Goal: Task Accomplishment & Management: Use online tool/utility

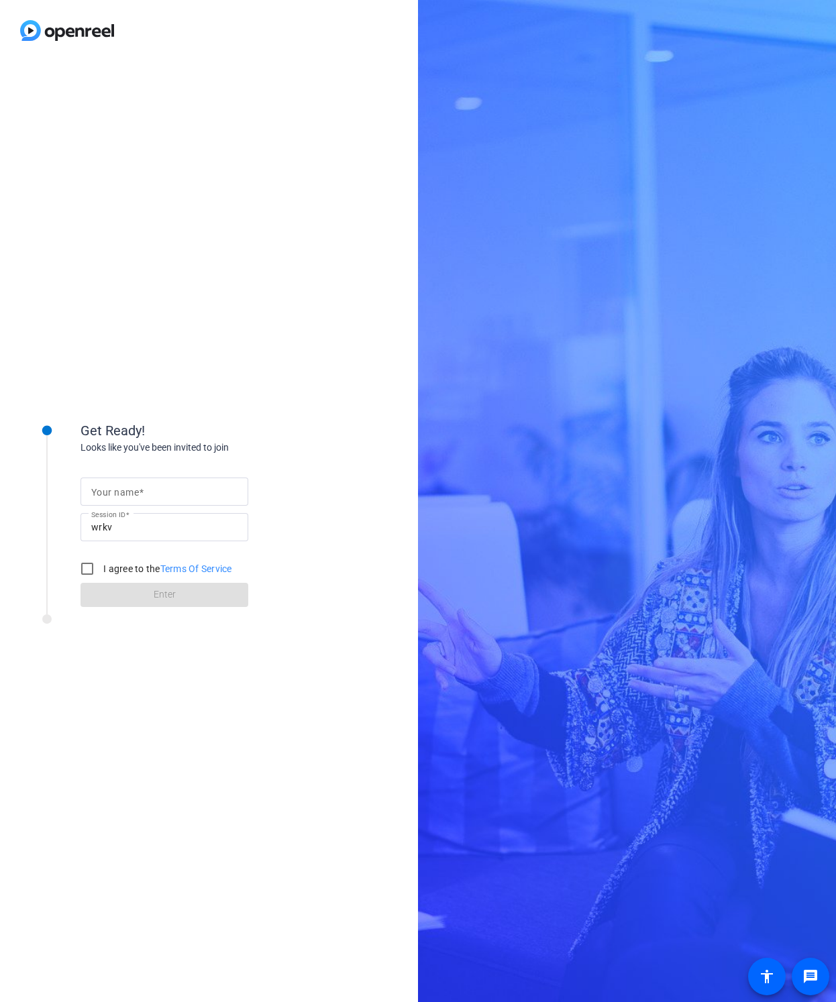
click at [182, 482] on div at bounding box center [164, 492] width 146 height 28
type input "[PERSON_NAME]"
click at [89, 570] on input "I agree to the Terms Of Service" at bounding box center [87, 568] width 27 height 27
checkbox input "true"
click at [142, 594] on span at bounding box center [165, 595] width 168 height 32
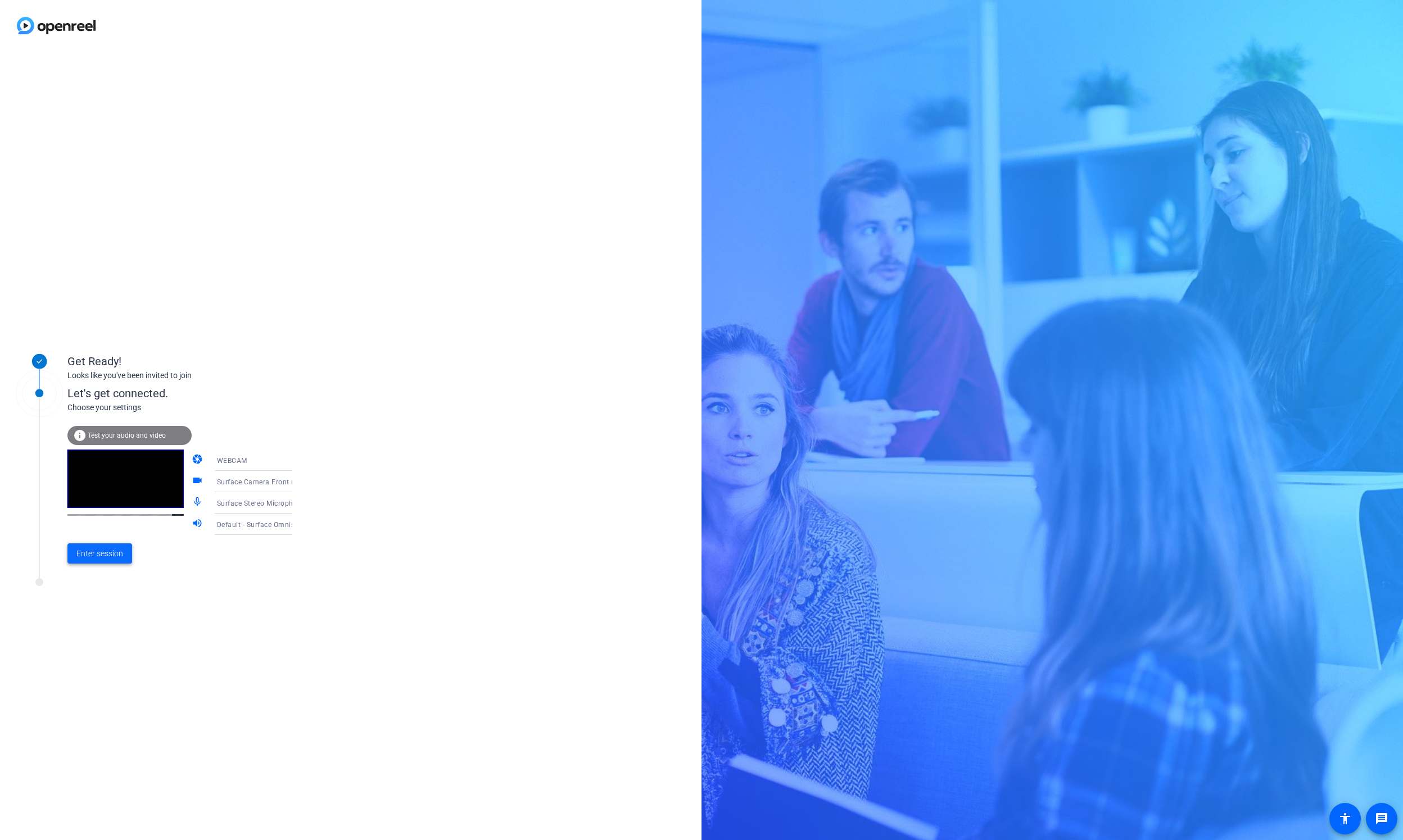
click at [115, 553] on span "Enter session" at bounding box center [100, 554] width 47 height 12
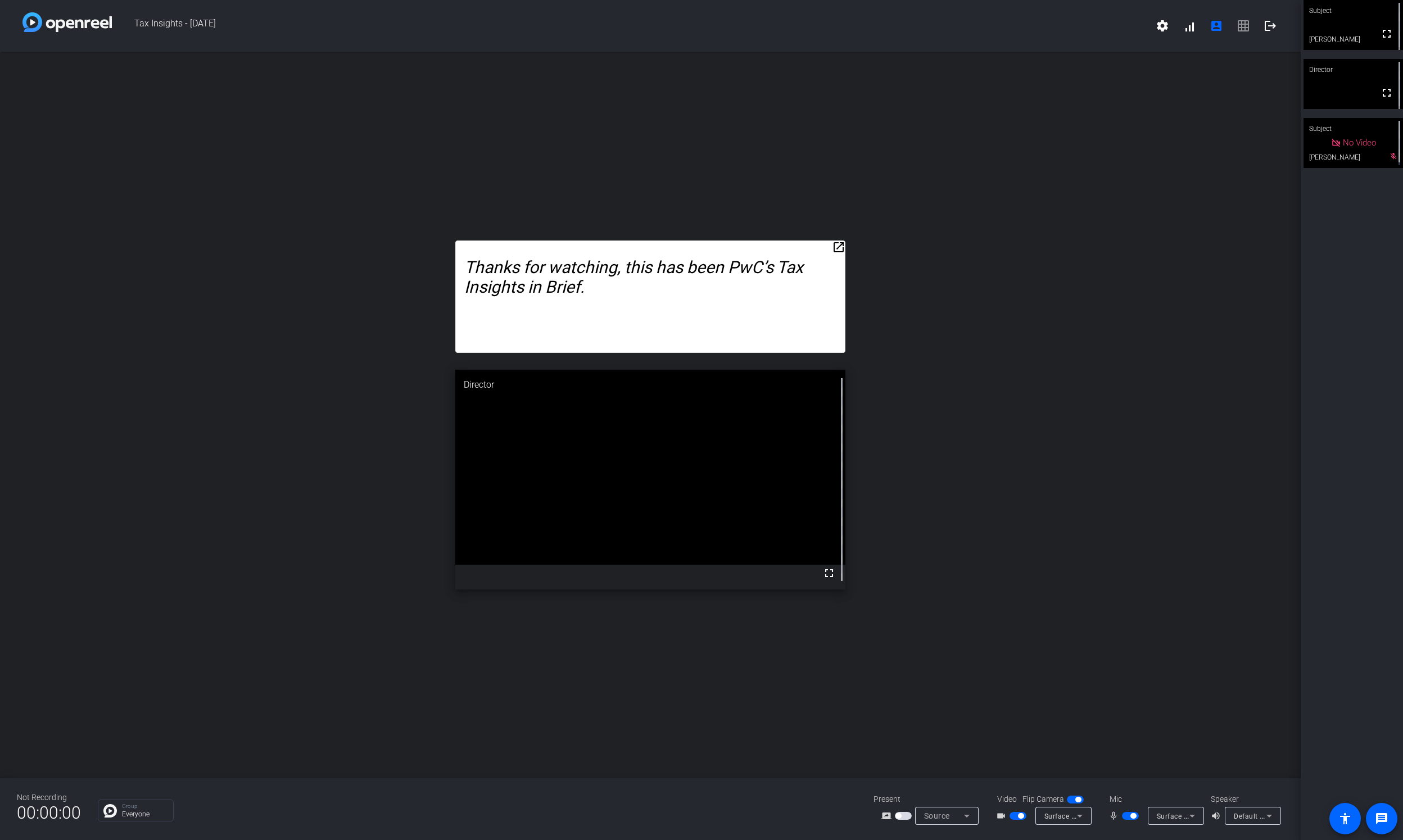
drag, startPoint x: 838, startPoint y: 243, endPoint x: 836, endPoint y: 157, distance: 86.0
click at [699, 157] on div "open_in_new Hi, I’m [PERSON_NAME], and this is PwC’s Tax Insights in Brief. WHA…" at bounding box center [650, 415] width 1300 height 726
drag, startPoint x: 836, startPoint y: 249, endPoint x: 832, endPoint y: 180, distance: 69.1
click at [699, 180] on div "open_in_new Hi, I’m [PERSON_NAME], and this is PwC’s Tax Insights in Brief. WHA…" at bounding box center [650, 415] width 1300 height 726
drag, startPoint x: 776, startPoint y: 245, endPoint x: 767, endPoint y: 214, distance: 32.3
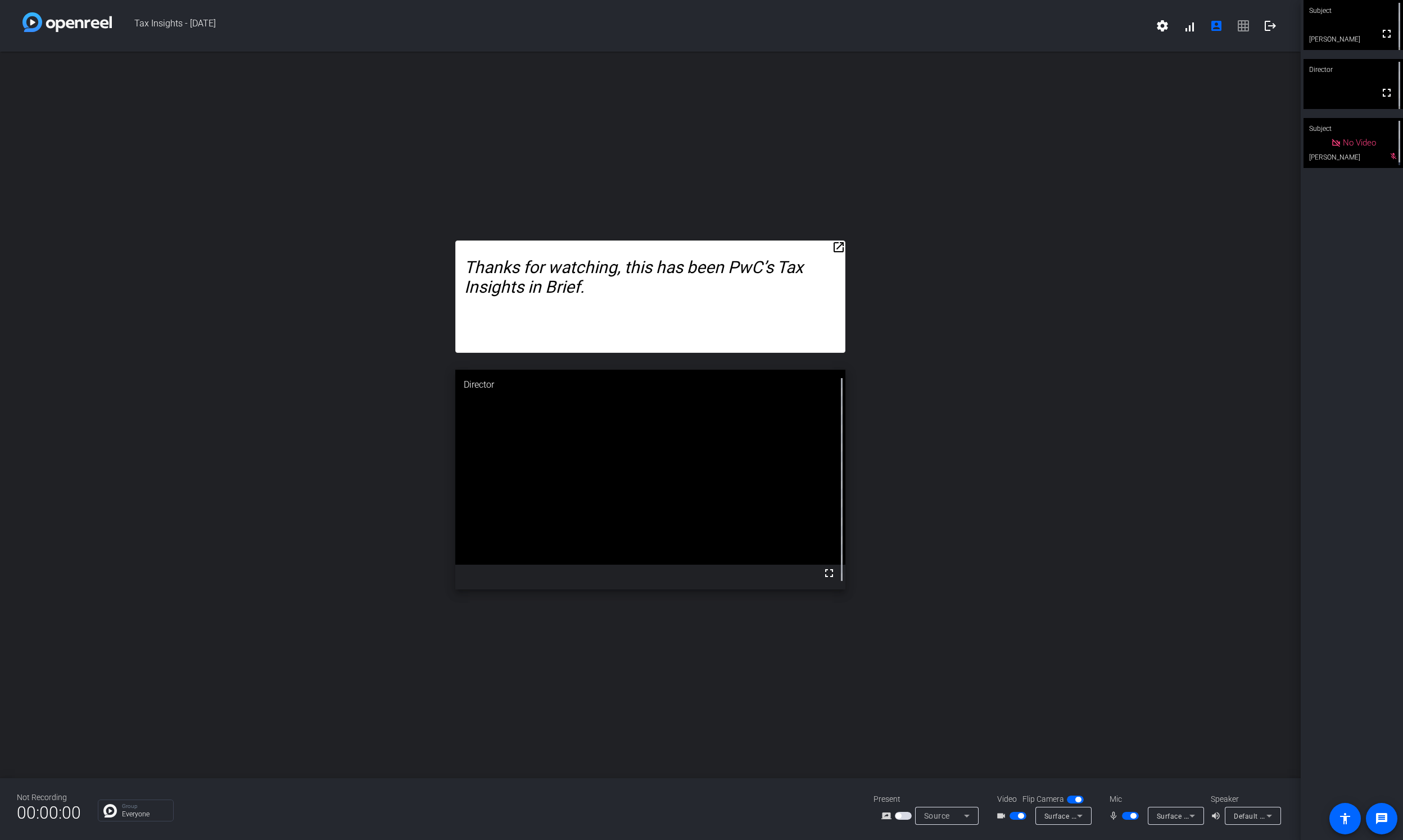
click at [699, 214] on div "open_in_new Hi, I’m [PERSON_NAME], and this is PwC’s Tax Insights in Brief. WHA…" at bounding box center [650, 415] width 1300 height 726
click at [699, 250] on mat-icon "open_in_new" at bounding box center [838, 247] width 13 height 13
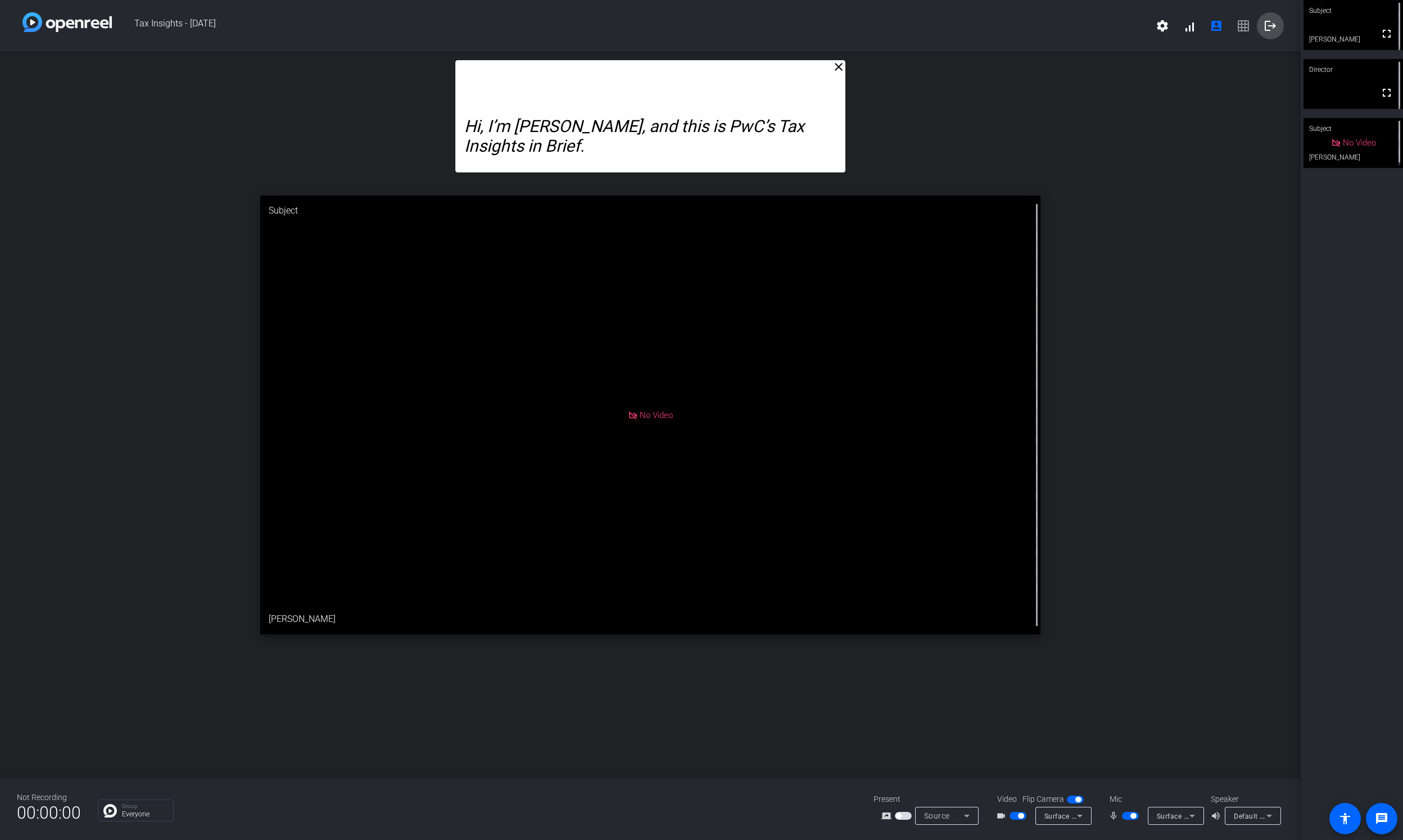
click at [699, 36] on span at bounding box center [1270, 26] width 27 height 27
